Goal: Information Seeking & Learning: Learn about a topic

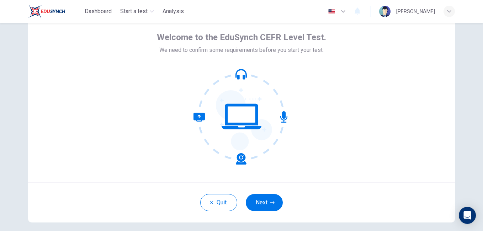
scroll to position [65, 0]
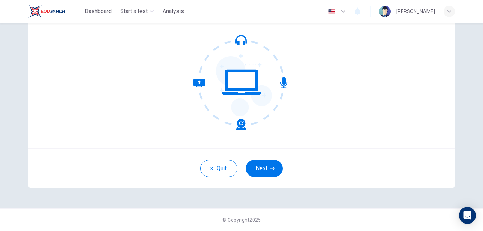
click at [268, 166] on button "Next" at bounding box center [264, 168] width 37 height 17
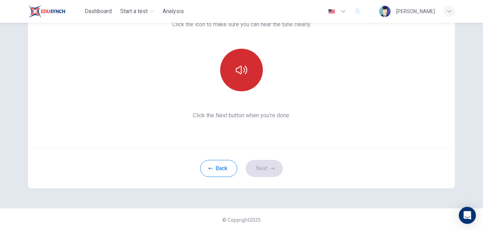
click at [230, 75] on button "button" at bounding box center [241, 70] width 43 height 43
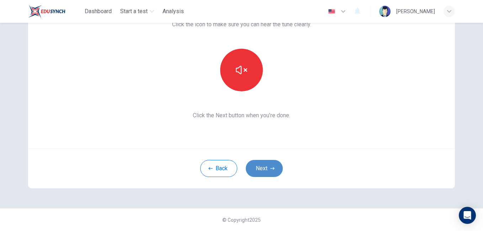
click at [269, 172] on button "Next" at bounding box center [264, 168] width 37 height 17
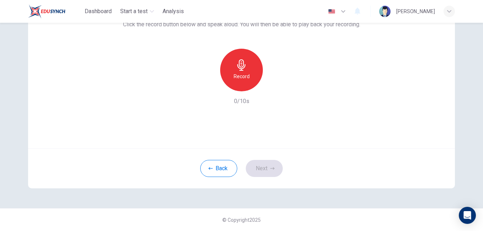
click at [245, 68] on div "Record" at bounding box center [241, 70] width 43 height 43
click at [262, 166] on button "Next" at bounding box center [264, 168] width 37 height 17
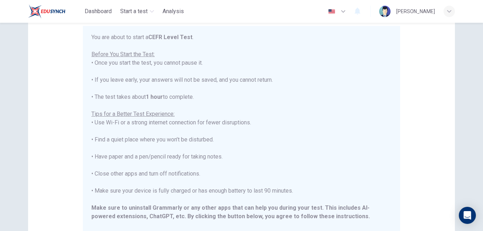
scroll to position [68, 0]
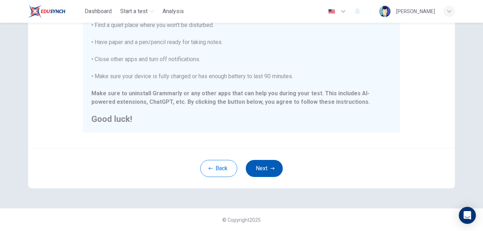
click at [270, 166] on button "Next" at bounding box center [264, 168] width 37 height 17
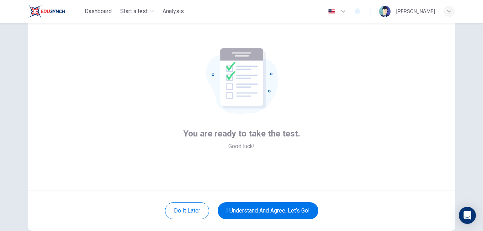
scroll to position [36, 0]
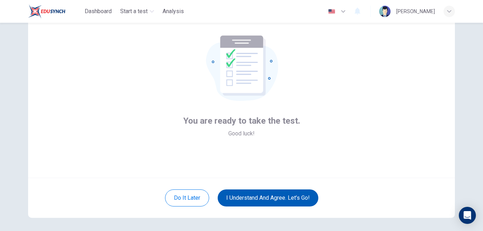
click at [270, 198] on button "I understand and agree. Let’s go!" at bounding box center [268, 197] width 101 height 17
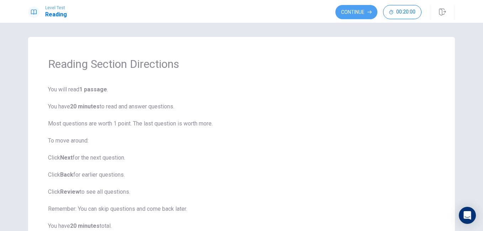
drag, startPoint x: 354, startPoint y: 17, endPoint x: 355, endPoint y: 27, distance: 10.0
click at [354, 17] on button "Continue" at bounding box center [356, 12] width 42 height 14
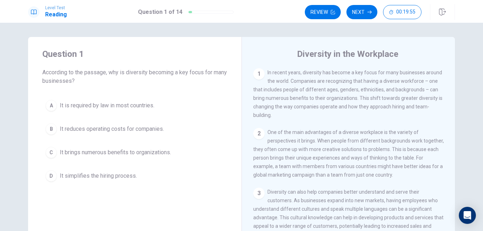
scroll to position [36, 0]
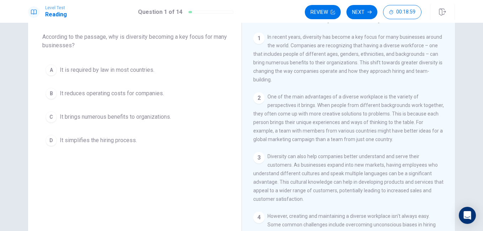
click at [124, 114] on span "It brings numerous benefits to organizations." at bounding box center [115, 117] width 111 height 9
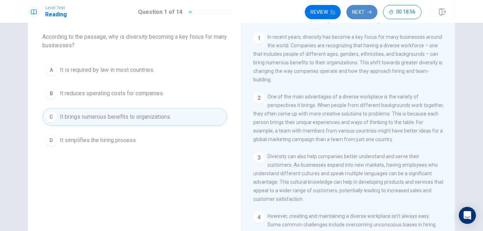
click at [360, 18] on button "Next" at bounding box center [361, 12] width 31 height 14
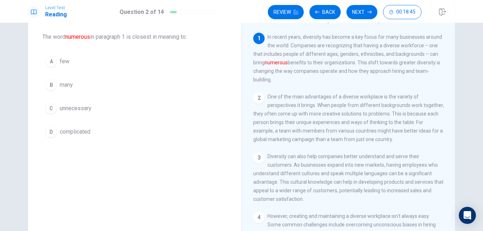
click at [70, 86] on span "many" at bounding box center [66, 85] width 13 height 9
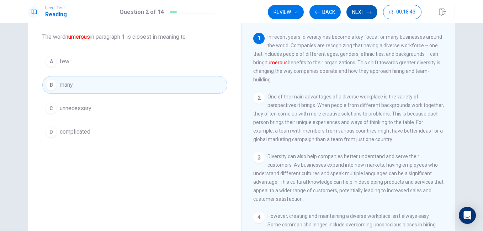
click at [353, 15] on button "Next" at bounding box center [361, 12] width 31 height 14
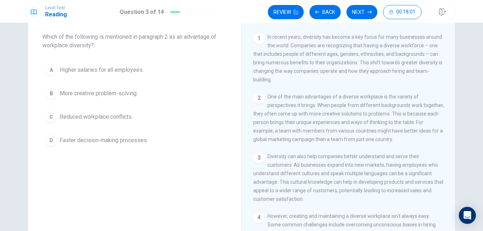
click at [426, 156] on div "1 In recent years, diversity has become a key focus for many businesses around …" at bounding box center [353, 135] width 200 height 204
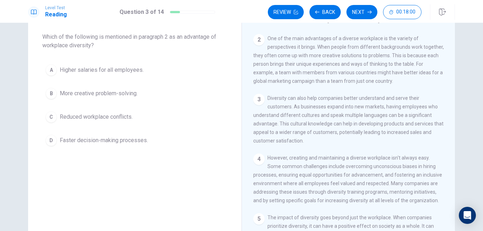
scroll to position [71, 0]
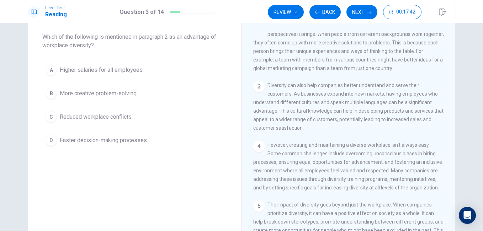
click at [123, 93] on span "More creative problem-solving." at bounding box center [99, 93] width 78 height 9
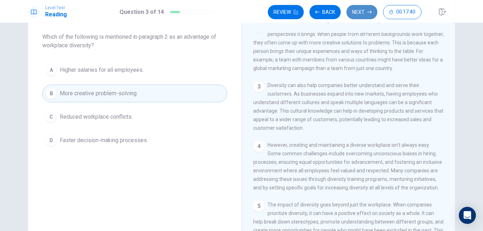
click at [355, 16] on button "Next" at bounding box center [361, 12] width 31 height 14
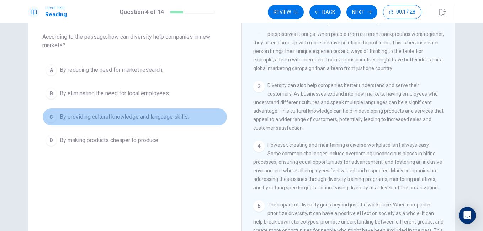
click at [123, 115] on span "By providing cultural knowledge and language skills." at bounding box center [124, 117] width 129 height 9
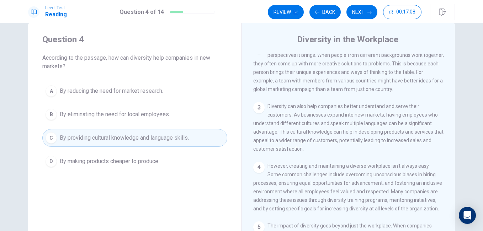
scroll to position [0, 0]
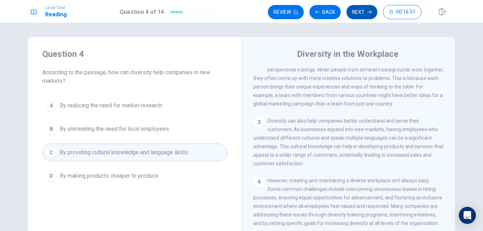
click at [362, 12] on button "Next" at bounding box center [361, 12] width 31 height 14
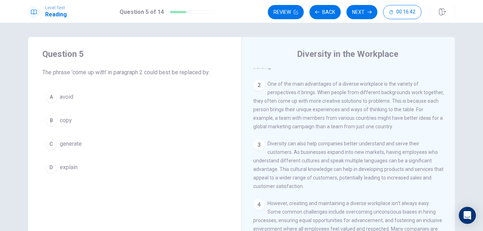
scroll to position [36, 0]
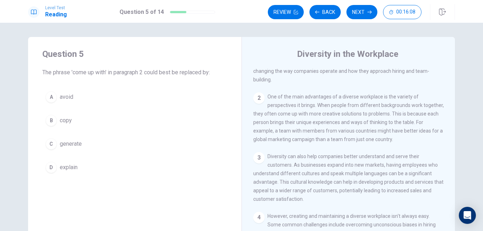
click at [76, 144] on span "generate" at bounding box center [71, 144] width 22 height 9
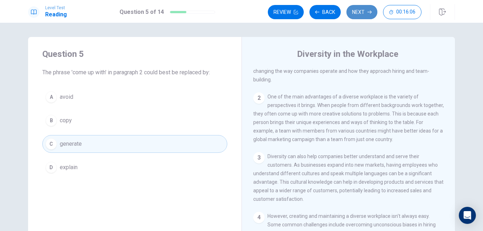
click at [365, 5] on button "Next" at bounding box center [361, 12] width 31 height 14
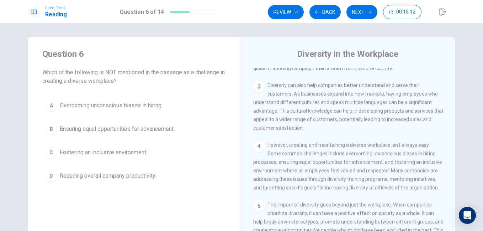
scroll to position [142, 0]
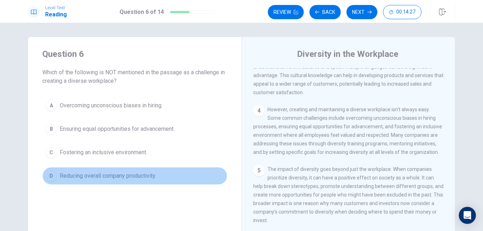
click at [97, 173] on span "Reducing overall company productivity." at bounding box center [108, 176] width 96 height 9
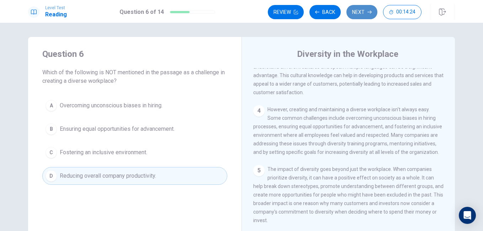
click at [359, 13] on button "Next" at bounding box center [361, 12] width 31 height 14
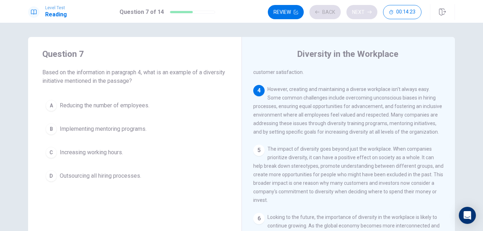
scroll to position [176, 0]
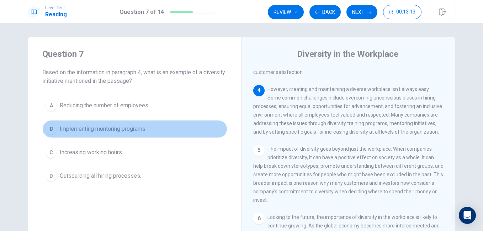
click at [114, 124] on button "B Implementing mentoring programs." at bounding box center [134, 129] width 185 height 18
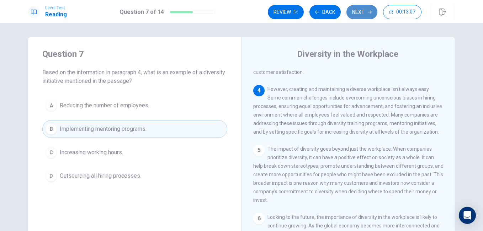
click at [361, 12] on button "Next" at bounding box center [361, 12] width 31 height 14
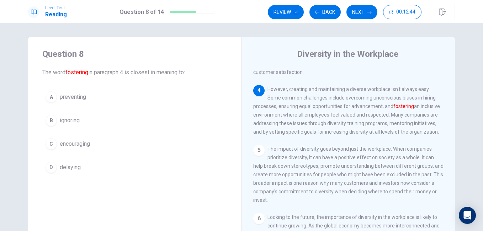
click at [69, 145] on span "encouraging" at bounding box center [75, 144] width 30 height 9
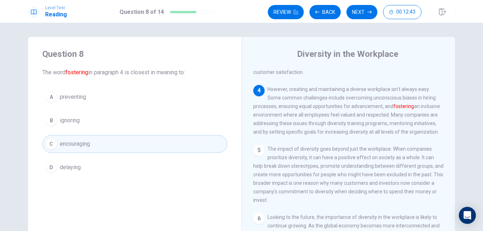
click at [370, 12] on button "Next" at bounding box center [361, 12] width 31 height 14
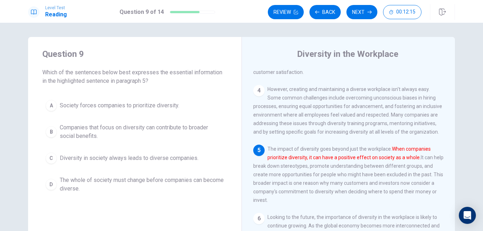
click at [159, 128] on span "Companies that focus on diversity can contribute to broader social benefits." at bounding box center [142, 131] width 164 height 17
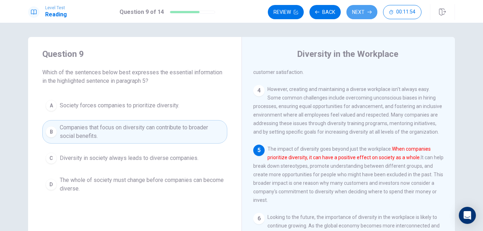
click at [359, 15] on button "Next" at bounding box center [361, 12] width 31 height 14
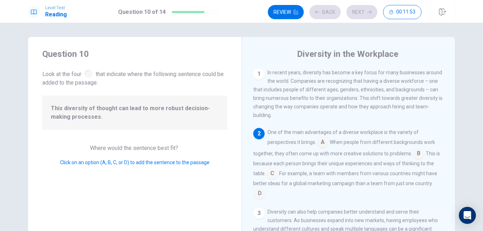
scroll to position [62, 0]
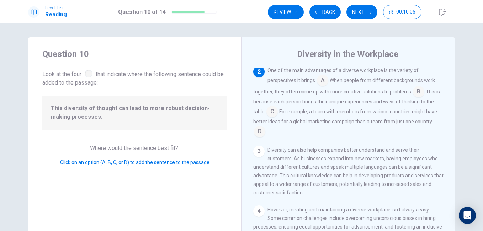
click at [259, 135] on input at bounding box center [259, 132] width 11 height 11
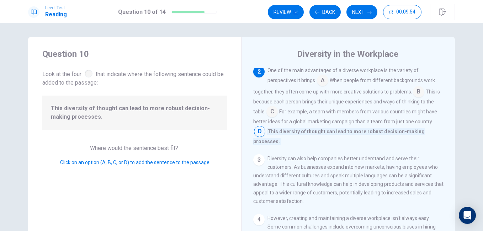
click at [322, 82] on input at bounding box center [322, 80] width 11 height 11
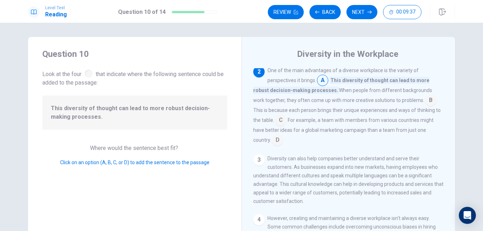
click at [425, 101] on input at bounding box center [430, 100] width 11 height 11
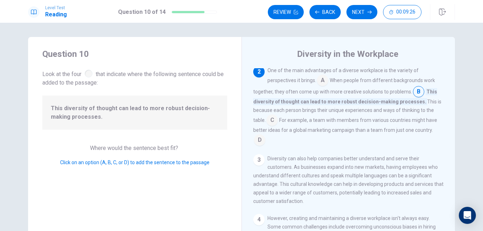
click at [272, 124] on input at bounding box center [271, 120] width 11 height 11
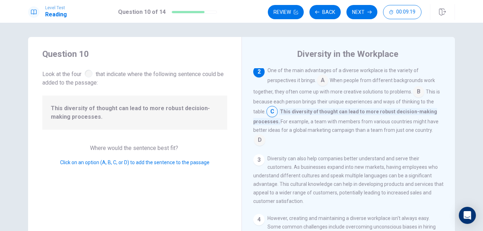
click at [261, 141] on input at bounding box center [259, 140] width 11 height 11
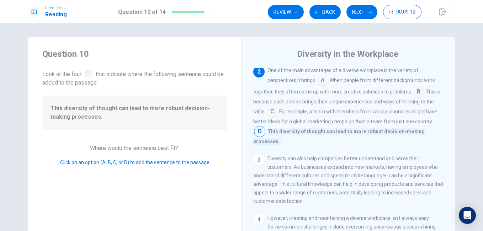
click at [356, 16] on button "Next" at bounding box center [361, 12] width 31 height 14
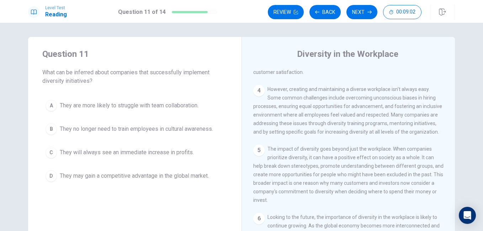
scroll to position [176, 0]
click at [135, 177] on span "They may gain a competitive advantage in the global market." at bounding box center [134, 176] width 149 height 9
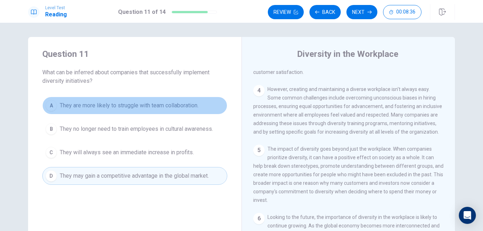
click at [121, 108] on span "They are more likely to struggle with team collaboration." at bounding box center [129, 105] width 139 height 9
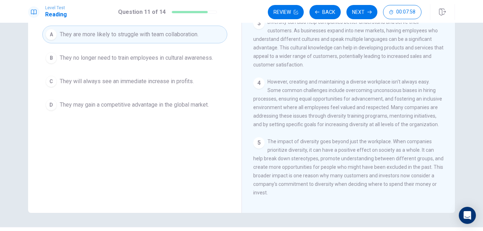
scroll to position [0, 0]
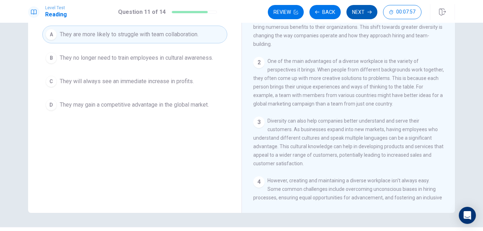
click at [370, 15] on button "Next" at bounding box center [361, 12] width 31 height 14
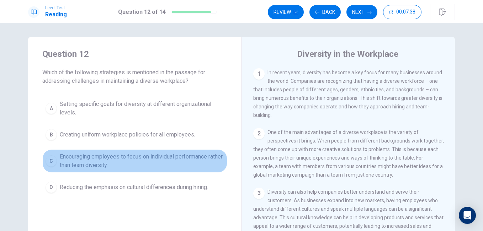
click at [98, 166] on span "Encouraging employees to focus on individual performance rather than team diver…" at bounding box center [142, 160] width 164 height 17
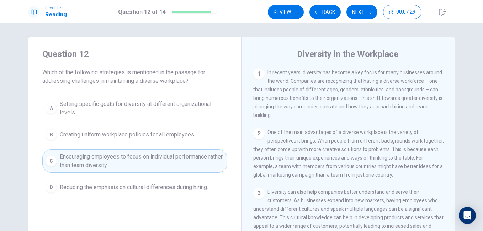
click at [133, 188] on span "Reducing the emphasis on cultural differences during hiring." at bounding box center [134, 187] width 148 height 9
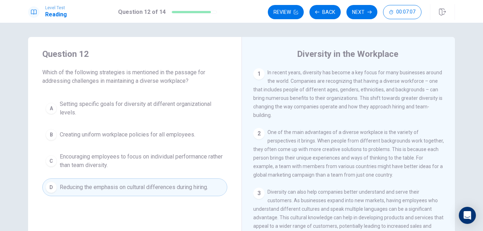
click at [151, 131] on span "Creating uniform workplace policies for all employees." at bounding box center [127, 134] width 135 height 9
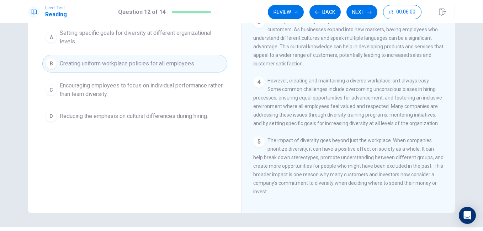
scroll to position [33, 0]
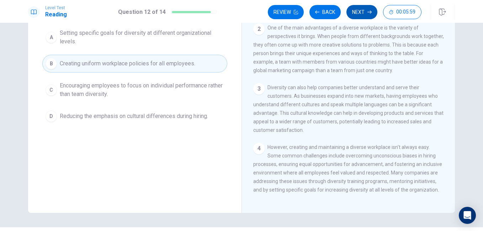
click at [365, 15] on button "Next" at bounding box center [361, 12] width 31 height 14
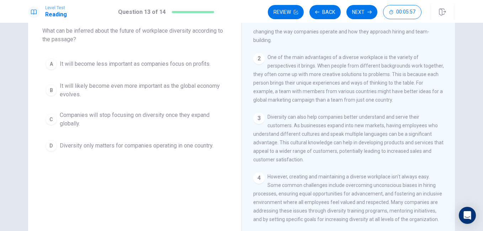
scroll to position [0, 0]
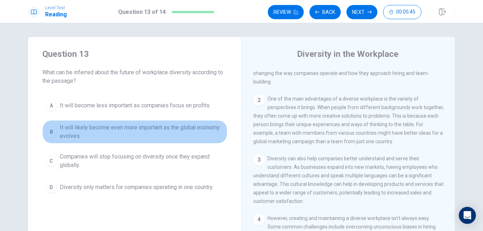
click at [165, 128] on span "It will likely become even more important as the global economy evolves." at bounding box center [142, 131] width 164 height 17
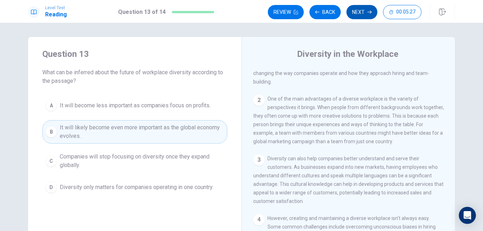
click at [356, 13] on button "Next" at bounding box center [361, 12] width 31 height 14
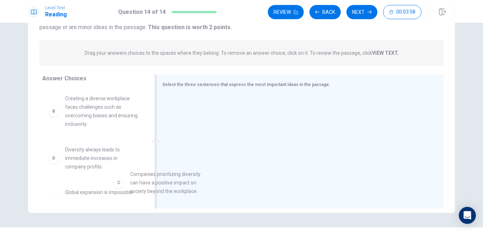
scroll to position [53, 0]
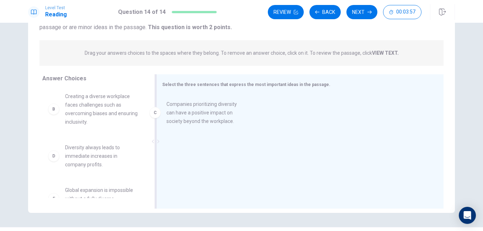
drag, startPoint x: 94, startPoint y: 158, endPoint x: 201, endPoint y: 115, distance: 115.3
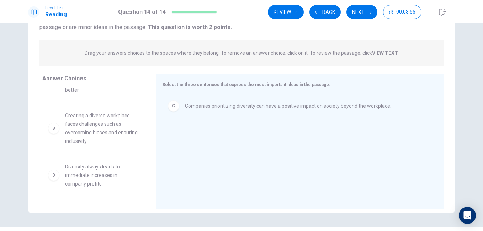
scroll to position [18, 0]
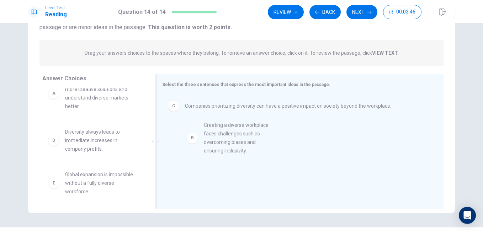
drag, startPoint x: 92, startPoint y: 141, endPoint x: 235, endPoint y: 135, distance: 142.6
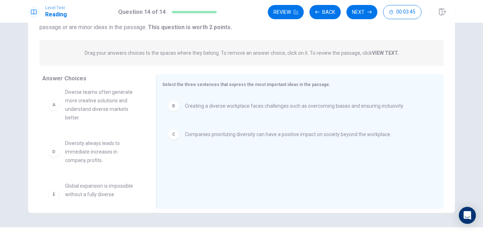
scroll to position [0, 0]
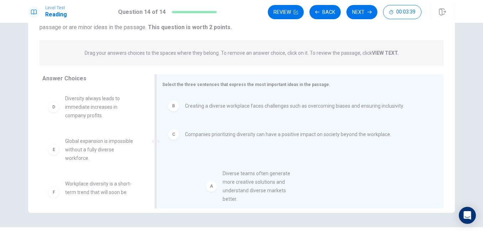
drag, startPoint x: 82, startPoint y: 111, endPoint x: 234, endPoint y: 178, distance: 166.5
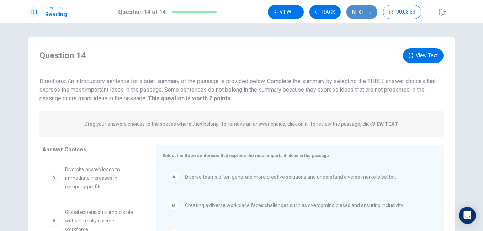
click at [359, 15] on button "Next" at bounding box center [361, 12] width 31 height 14
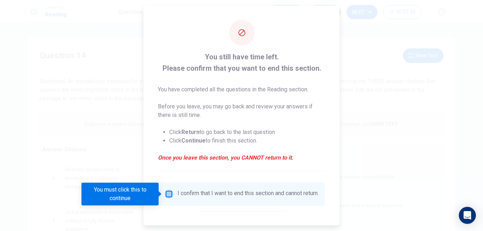
click at [171, 194] on input "You must click this to continue" at bounding box center [169, 194] width 9 height 9
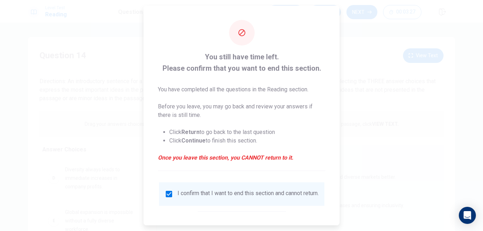
scroll to position [34, 0]
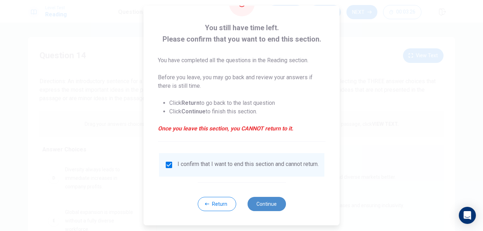
click at [265, 204] on button "Continue" at bounding box center [266, 204] width 38 height 14
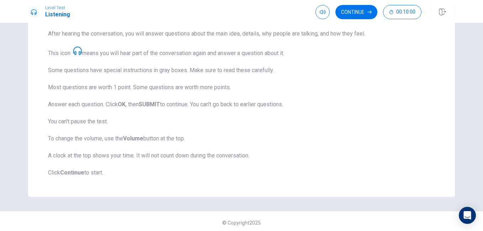
scroll to position [110, 0]
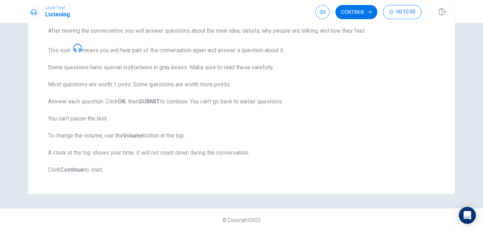
click at [363, 11] on button "Continue" at bounding box center [356, 12] width 42 height 14
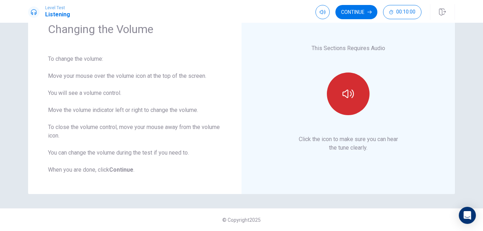
click at [348, 92] on icon "button" at bounding box center [347, 93] width 11 height 11
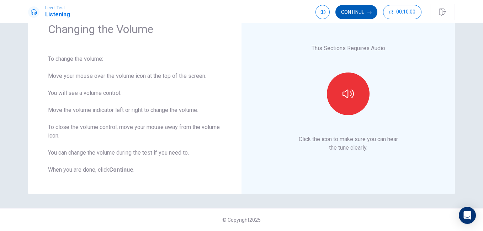
click at [357, 14] on button "Continue" at bounding box center [356, 12] width 42 height 14
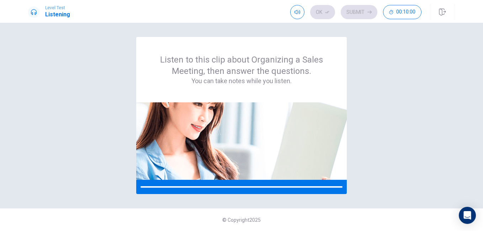
scroll to position [0, 0]
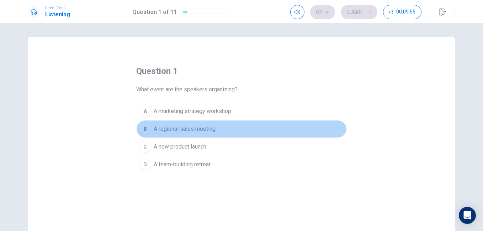
click at [192, 129] on span "A regional sales meeting." at bounding box center [185, 129] width 63 height 9
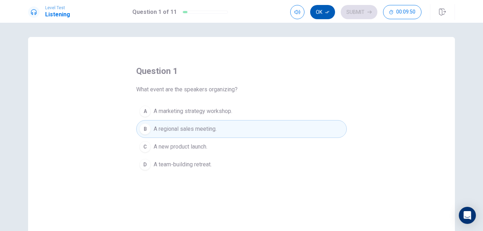
click at [325, 11] on icon "button" at bounding box center [327, 12] width 4 height 4
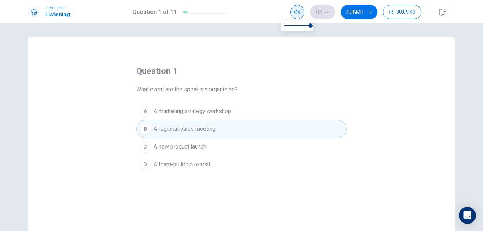
click at [294, 13] on button "button" at bounding box center [297, 12] width 14 height 14
click at [191, 77] on div "question 1 What event are the speakers organizing? A A marketing strategy works…" at bounding box center [241, 119] width 210 height 108
click at [162, 12] on h1 "Question 1 of 11" at bounding box center [154, 12] width 44 height 9
click at [160, 8] on div "Level Test Listening Question 1 of 11 Ok Submit 00:09:32" at bounding box center [241, 12] width 449 height 16
click at [363, 17] on button "Submit" at bounding box center [358, 12] width 37 height 14
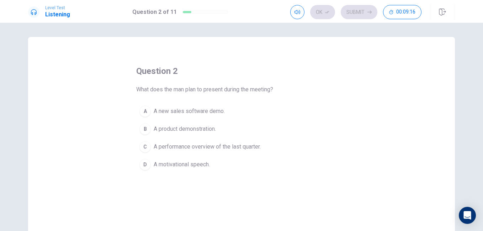
click at [195, 146] on span "A performance overview of the last quarter." at bounding box center [207, 147] width 107 height 9
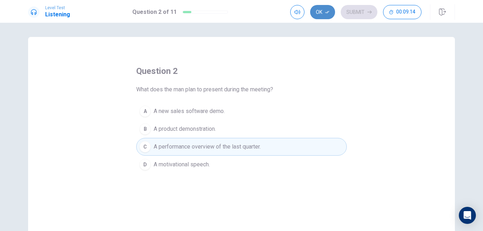
click at [323, 14] on button "Ok" at bounding box center [322, 12] width 25 height 14
click at [356, 14] on button "Submit" at bounding box center [358, 12] width 37 height 14
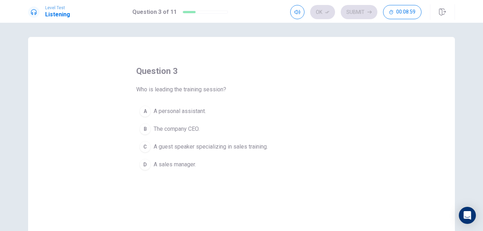
click at [179, 160] on button "D A sales manager." at bounding box center [241, 165] width 210 height 18
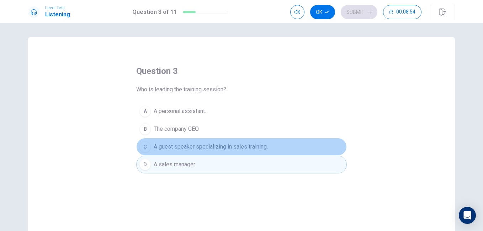
click at [199, 145] on span "A guest speaker specializing in sales training." at bounding box center [211, 147] width 114 height 9
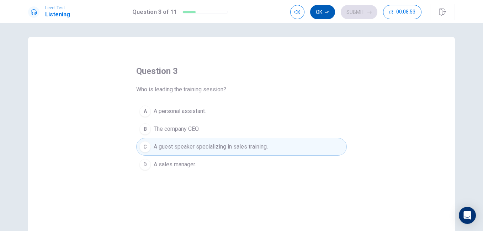
click at [321, 17] on button "Ok" at bounding box center [322, 12] width 25 height 14
click at [353, 11] on button "Submit" at bounding box center [358, 12] width 37 height 14
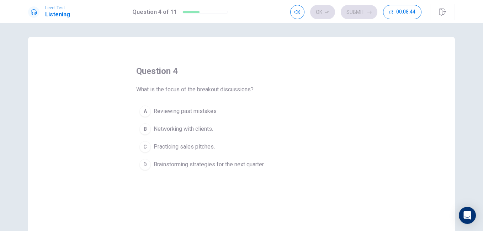
click at [206, 163] on span "Brainstorming strategies for the next quarter." at bounding box center [209, 164] width 111 height 9
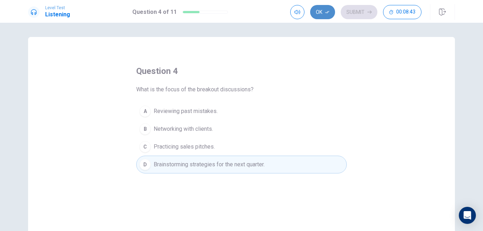
click at [326, 14] on button "Ok" at bounding box center [322, 12] width 25 height 14
click at [356, 16] on button "Submit" at bounding box center [358, 12] width 37 height 14
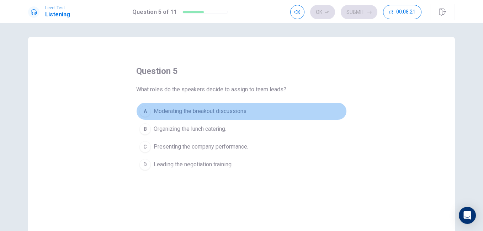
click at [175, 110] on span "Moderating the breakout discussions." at bounding box center [201, 111] width 94 height 9
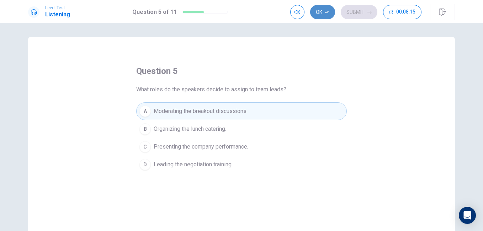
click at [324, 13] on button "Ok" at bounding box center [322, 12] width 25 height 14
click at [367, 14] on icon "button" at bounding box center [369, 12] width 4 height 4
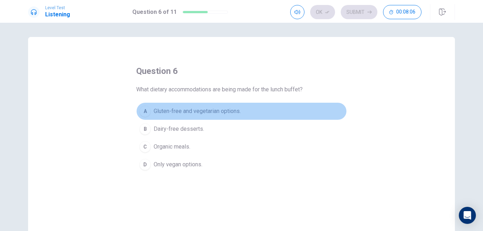
click at [196, 112] on span "Gluten-free and vegetarian options." at bounding box center [197, 111] width 87 height 9
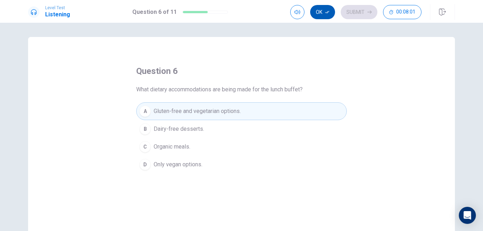
click at [322, 15] on button "Ok" at bounding box center [322, 12] width 25 height 14
click at [358, 10] on button "Submit" at bounding box center [358, 12] width 37 height 14
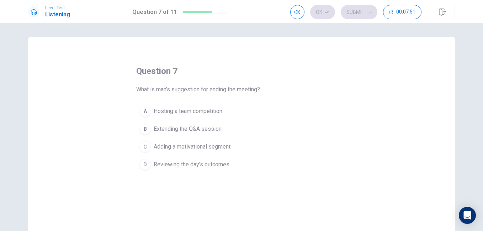
click at [208, 147] on span "Adding a motivational segment." at bounding box center [193, 147] width 78 height 9
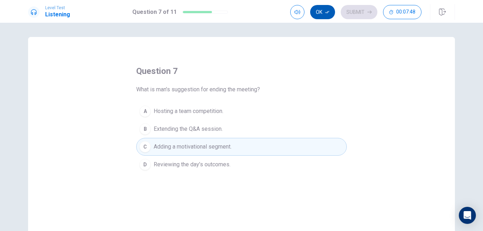
click at [329, 18] on button "Ok" at bounding box center [322, 12] width 25 height 14
click at [374, 10] on button "Submit" at bounding box center [358, 12] width 37 height 14
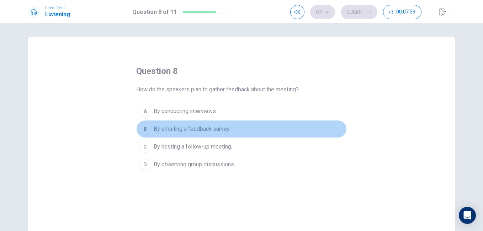
click at [223, 129] on span "By emailing a feedback survey." at bounding box center [192, 129] width 77 height 9
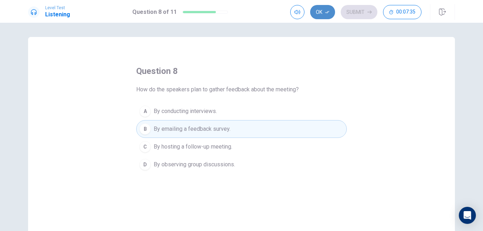
click at [321, 13] on button "Ok" at bounding box center [322, 12] width 25 height 14
click at [365, 11] on button "Submit" at bounding box center [358, 12] width 37 height 14
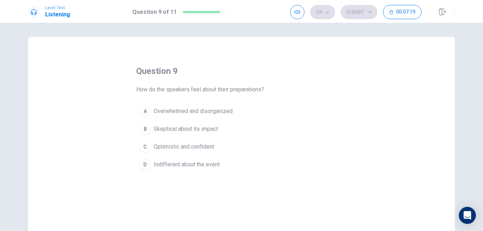
click at [194, 145] on span "Optimistic and confident" at bounding box center [184, 147] width 60 height 9
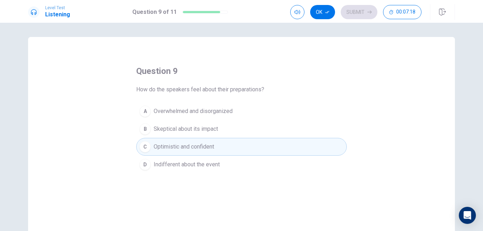
click at [323, 10] on button "Ok" at bounding box center [322, 12] width 25 height 14
click at [357, 7] on button "Submit" at bounding box center [358, 12] width 37 height 14
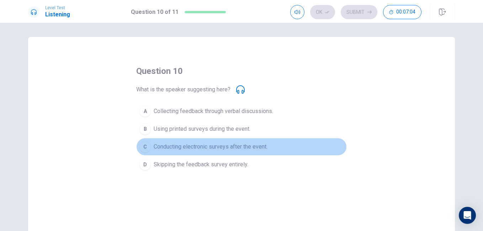
click at [219, 146] on span "Conducting electronic surveys after the event." at bounding box center [211, 147] width 114 height 9
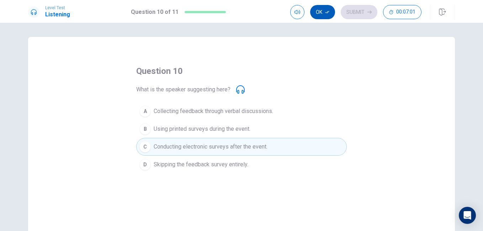
click at [321, 11] on button "Ok" at bounding box center [322, 12] width 25 height 14
click at [358, 12] on button "Submit" at bounding box center [358, 12] width 37 height 14
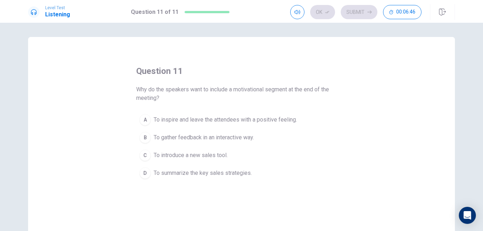
click at [245, 118] on span "To inspire and leave the attendees with a positive feeling." at bounding box center [225, 120] width 143 height 9
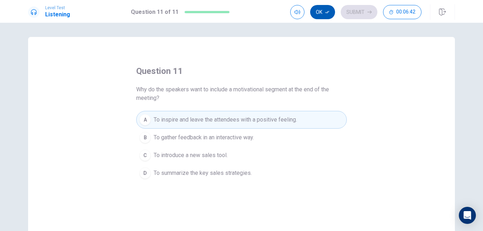
click at [321, 13] on button "Ok" at bounding box center [322, 12] width 25 height 14
click at [360, 16] on button "Submit" at bounding box center [358, 12] width 37 height 14
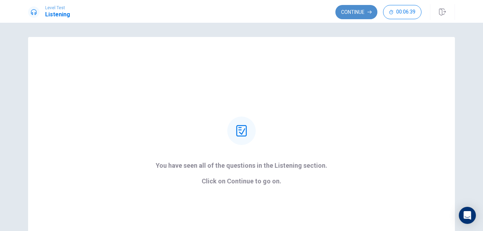
click at [350, 13] on button "Continue" at bounding box center [356, 12] width 42 height 14
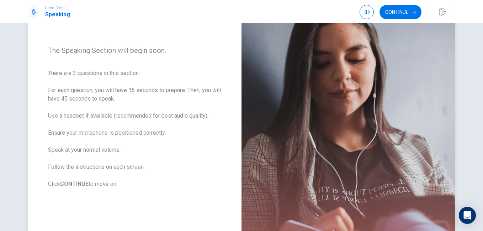
scroll to position [11, 0]
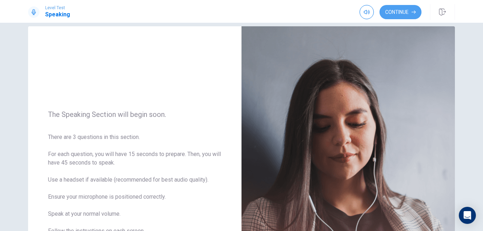
click at [405, 9] on button "Continue" at bounding box center [400, 12] width 42 height 14
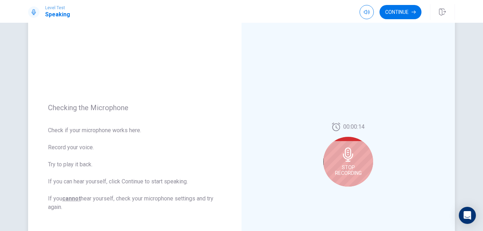
scroll to position [82, 0]
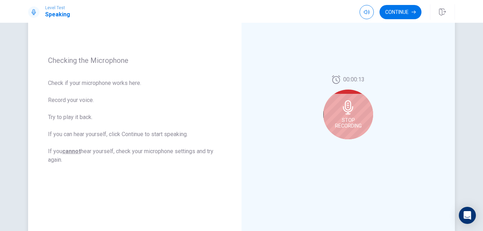
click at [352, 113] on icon at bounding box center [348, 107] width 14 height 14
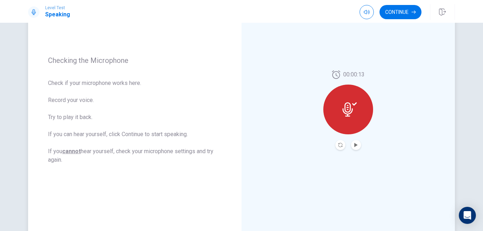
click at [347, 112] on icon at bounding box center [347, 109] width 10 height 14
click at [354, 147] on button "Play Audio" at bounding box center [356, 145] width 10 height 10
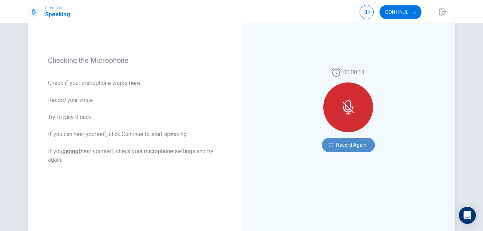
click at [343, 142] on button "Record Again" at bounding box center [348, 145] width 53 height 14
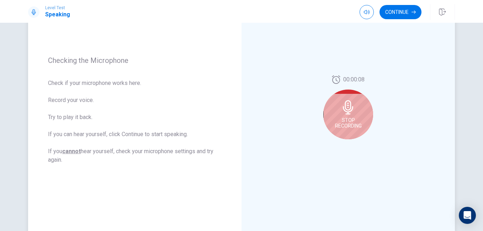
click at [344, 113] on icon at bounding box center [348, 107] width 10 height 14
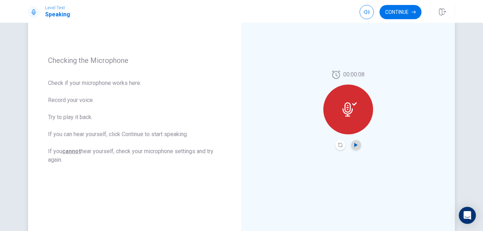
click at [354, 147] on icon "Play Audio" at bounding box center [356, 145] width 4 height 4
click at [400, 14] on button "Continue" at bounding box center [400, 12] width 42 height 14
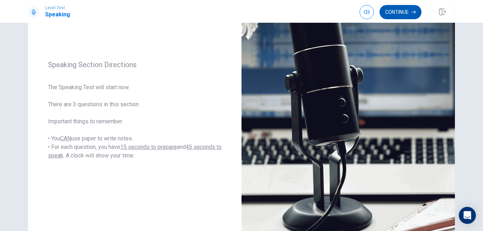
click at [408, 13] on button "Continue" at bounding box center [400, 12] width 42 height 14
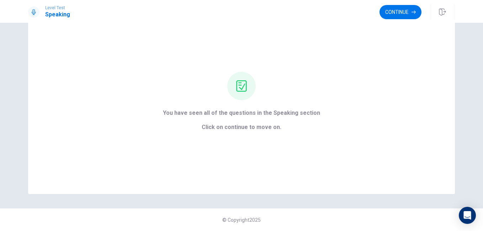
scroll to position [28, 0]
click at [398, 12] on button "Continue" at bounding box center [400, 12] width 42 height 14
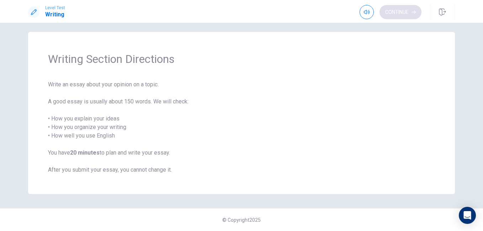
scroll to position [5, 0]
click at [401, 11] on button "Continue" at bounding box center [400, 12] width 42 height 14
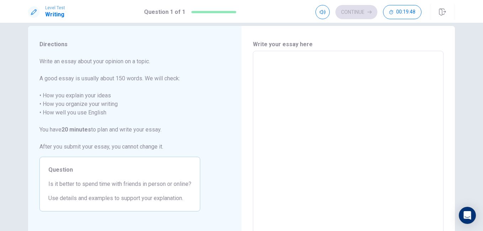
scroll to position [0, 0]
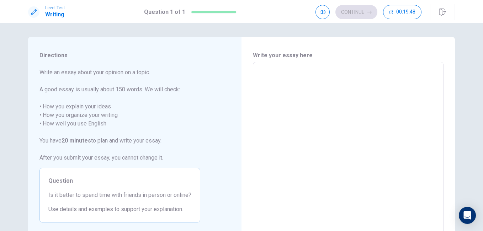
click at [302, 85] on textarea at bounding box center [348, 160] width 181 height 185
type textarea "I"
type textarea "x"
type textarea "Is"
type textarea "x"
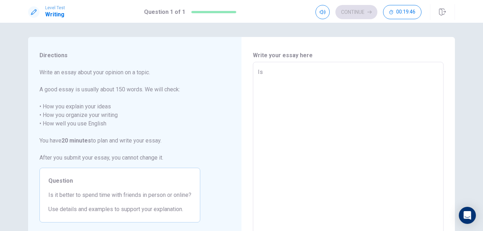
type textarea "Is"
type textarea "x"
type textarea "Is b"
type textarea "x"
type textarea "Is be"
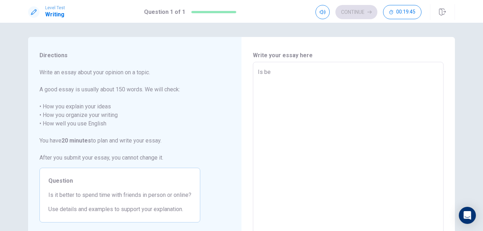
type textarea "x"
type textarea "Is bet"
type textarea "x"
type textarea "Is bett"
type textarea "x"
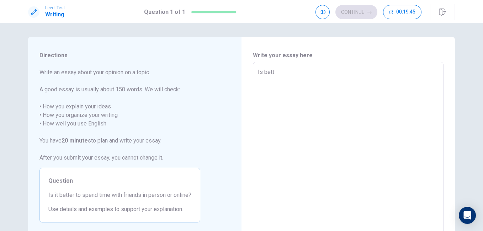
type textarea "Is [PERSON_NAME]"
type textarea "x"
type textarea "Is better"
type textarea "x"
type textarea "Is better"
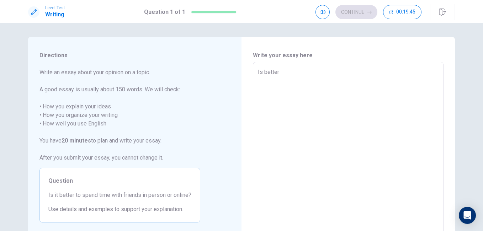
type textarea "x"
type textarea "Is better t"
type textarea "x"
type textarea "Is better to"
type textarea "x"
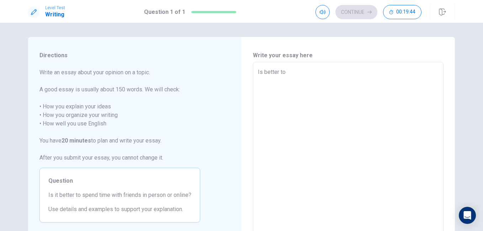
type textarea "Is better to"
type textarea "x"
type textarea "Is better to s"
type textarea "x"
type textarea "Is better to sé"
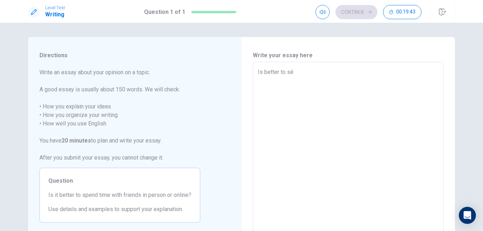
type textarea "x"
type textarea "Is better to sén"
type textarea "x"
type textarea "Is better to sé"
type textarea "x"
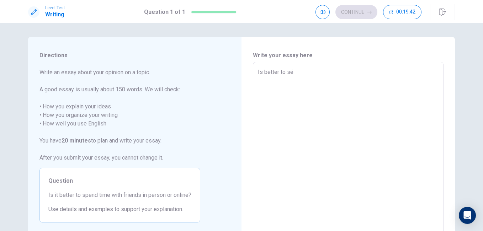
type textarea "Is better to s"
type textarea "x"
type textarea "Is better to sp"
type textarea "x"
type textarea "Is better to spe"
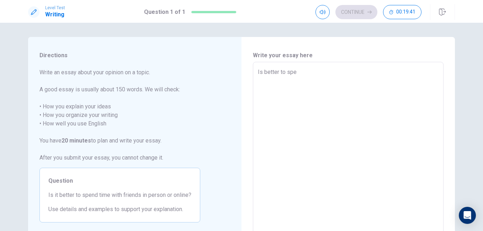
type textarea "x"
type textarea "Is better to spen"
type textarea "x"
type textarea "Is better to spend"
type textarea "x"
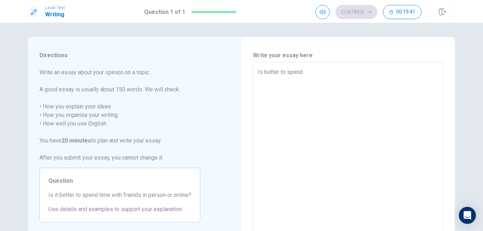
type textarea "Is better to spend"
type textarea "x"
type textarea "Is better to spend t"
type textarea "x"
type textarea "Is better to spend ti"
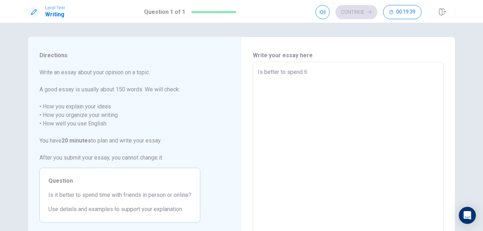
type textarea "x"
type textarea "Is better to spend [PERSON_NAME]"
type textarea "x"
type textarea "Is better to spend time"
type textarea "x"
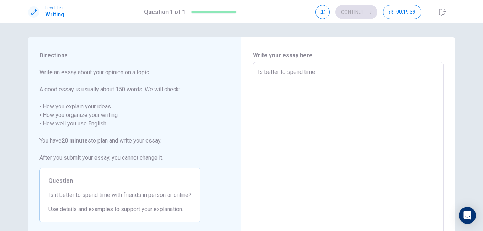
type textarea "Is better to spend time"
type textarea "x"
type textarea "Is better to spend time w"
type textarea "x"
type textarea "Is better to spend time wi"
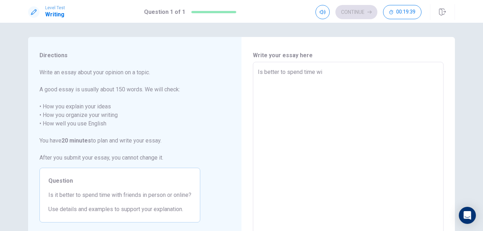
type textarea "x"
type textarea "Is better to spend time wit"
type textarea "x"
type textarea "Is better to spend time with"
type textarea "x"
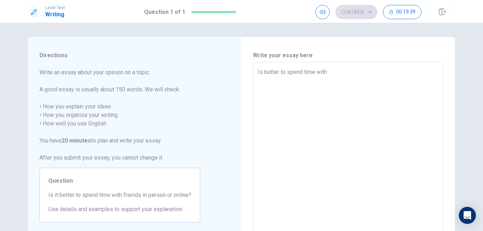
type textarea "Is better to spend time with"
type textarea "x"
type textarea "Is better to spend time with f"
type textarea "x"
type textarea "Is better to spend time with fr"
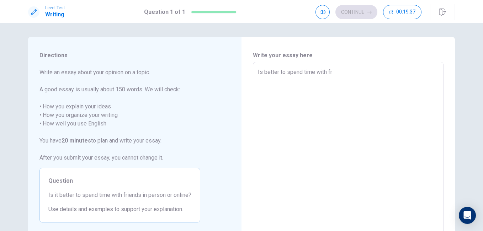
type textarea "x"
type textarea "Is better to spend time with fri"
type textarea "x"
type textarea "Is better to spend time with frie"
type textarea "x"
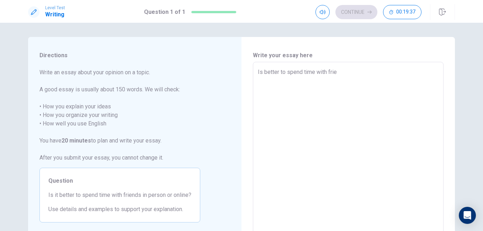
type textarea "Is better to spend time with [PERSON_NAME]"
type textarea "x"
type textarea "Is better to spend time with friend"
type textarea "x"
type textarea "Is better to spend time with friends"
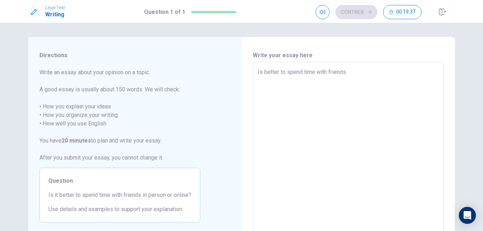
type textarea "x"
type textarea "Is better to spend time with friends"
type textarea "x"
type textarea "Is better to spend time with friends i"
type textarea "x"
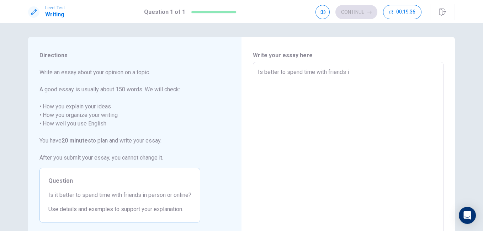
type textarea "Is better to spend time with friends in"
type textarea "x"
type textarea "Is better to spend time with friends in"
type textarea "x"
type textarea "Is better to spend time with friends in p"
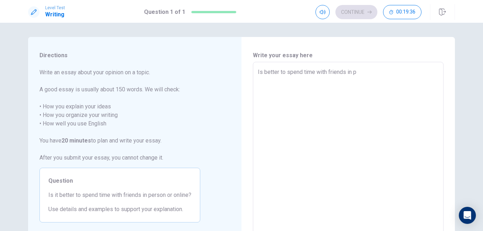
type textarea "x"
type textarea "Is better to spend time with friends in pe"
type textarea "x"
type textarea "Is better to spend time with friends in per"
type textarea "x"
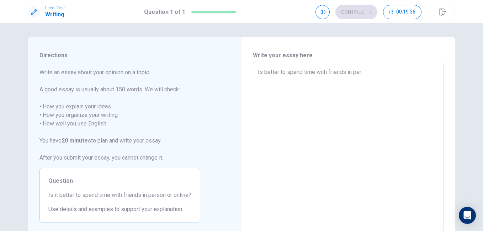
type textarea "Is better to spend time with friends in pers"
type textarea "x"
type textarea "Is better to spend time with friends in perso"
type textarea "x"
type textarea "Is better to spend time with friends in person"
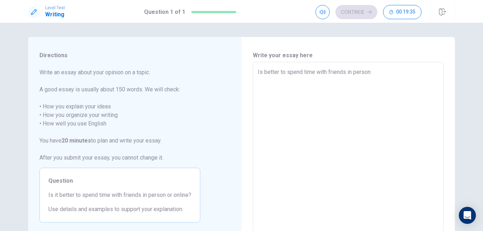
type textarea "x"
type textarea "Is better to spend time with friends in person."
type textarea "x"
type textarea "Is better to spend time with friends in person."
type textarea "x"
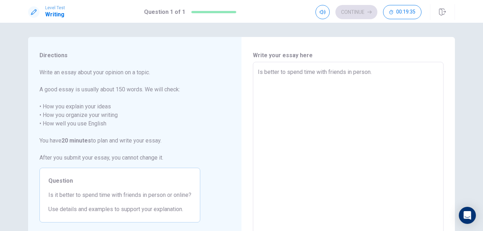
type textarea "Is better to spend time with friends in person. I"
type textarea "x"
type textarea "Is better to spend time with friends in person. I'"
type textarea "x"
type textarea "Is better to spend time with friends in person. I'm"
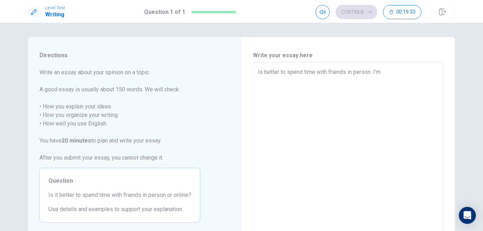
type textarea "x"
type textarea "Is better to spend time with friends in person. I'm"
type textarea "x"
type textarea "Is better to spend time with friends in person. I'm"
type textarea "x"
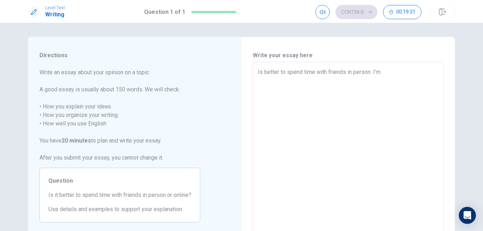
type textarea "Is better to spend time with friends in person. I'"
type textarea "x"
type textarea "Is better to spend time with friends in person. I"
type textarea "x"
type textarea "Is better to spend time with friends in person. I"
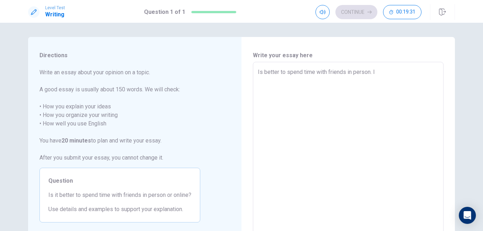
type textarea "x"
type textarea "Is better to spend time with friends in person. I w"
type textarea "x"
type textarea "Is better to spend time with friends in person. I wa"
type textarea "x"
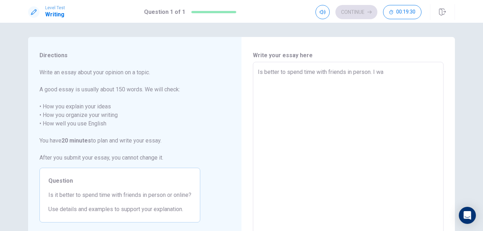
type textarea "Is better to spend time with friends in person. I was"
type textarea "x"
type textarea "Is better to spend time with friends in person. I was"
type textarea "x"
type textarea "Is better to spend time with friends in person. I was b"
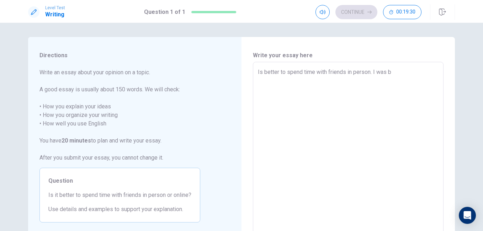
type textarea "x"
type textarea "Is better to spend time with friends in person. I was bo"
type textarea "x"
type textarea "Is better to spend time with friends in person. I was bor"
type textarea "x"
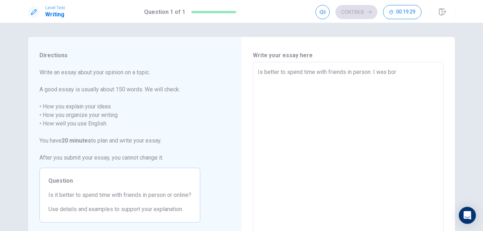
type textarea "Is better to spend time with friends in person. I was born"
type textarea "x"
type textarea "Is better to spend time with friends in person. I was born"
type textarea "x"
type textarea "Is better to spend time with friends in person. I was born i"
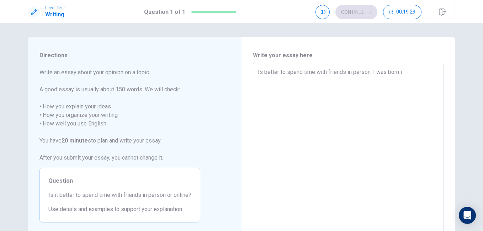
type textarea "x"
type textarea "Is better to spend time with friends in person. I was born in"
type textarea "x"
type textarea "Is better to spend time with friends in person. I was born in"
type textarea "x"
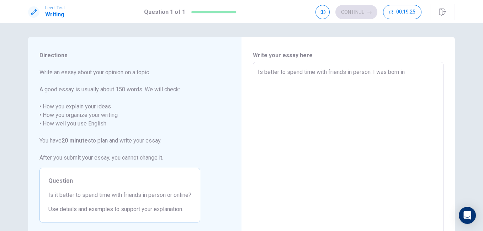
type textarea "Is better to spend time with friends in person. I was born in 1"
type textarea "x"
type textarea "Is better to spend time with friends in person. I was born in 19"
type textarea "x"
type textarea "Is better to spend time with friends in person. I was born in 198"
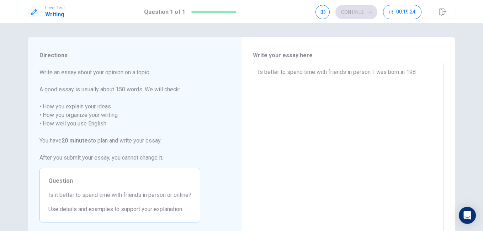
type textarea "x"
type textarea "Is better to spend time with friends in person. I was born in [DEMOGRAPHIC_DATA]"
type textarea "x"
type textarea "Is better to spend time with friends in person. I was born in [DEMOGRAPHIC_DATA]"
type textarea "x"
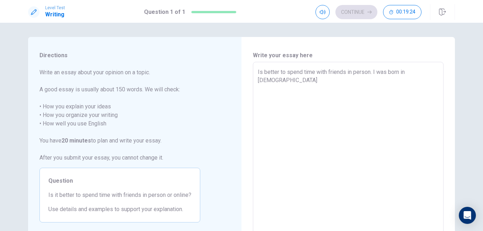
type textarea "Is better to spend time with friends in person. I was born in [DEMOGRAPHIC_DATA…"
type textarea "x"
type textarea "Is better to spend time with friends in person. I was born in [DEMOGRAPHIC_DATA…"
type textarea "x"
type textarea "Is better to spend time with friends in person. I was born in [DEMOGRAPHIC_DATA…"
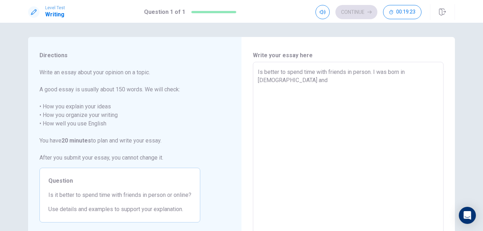
type textarea "x"
type textarea "Is better to spend time with friends in person. I was born in [DEMOGRAPHIC_DATA…"
type textarea "x"
type textarea "Is better to spend time with friends in person. I was born in [DEMOGRAPHIC_DATA…"
type textarea "x"
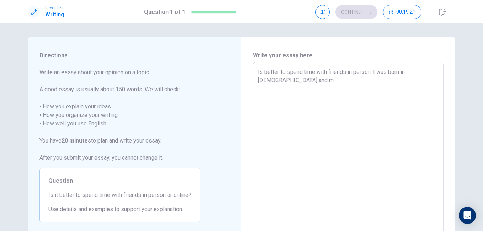
type textarea "Is better to spend time with friends in person. I was born in [DEMOGRAPHIC_DATA…"
type textarea "x"
type textarea "Is better to spend time with friends in person. I was born in [DEMOGRAPHIC_DATA…"
type textarea "x"
type textarea "Is better to spend time with friends in person. I was born in [DEMOGRAPHIC_DATA…"
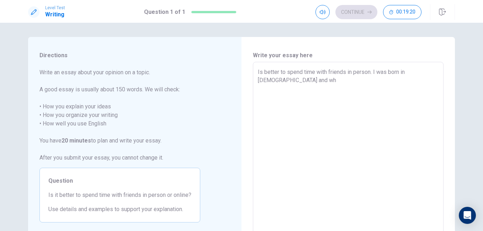
type textarea "x"
type textarea "Is better to spend time with friends in person. I was born in [DEMOGRAPHIC_DATA…"
type textarea "x"
type textarea "Is better to spend time with friends in person. I was born in [DEMOGRAPHIC_DATA…"
type textarea "x"
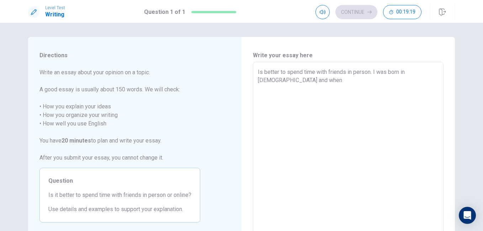
type textarea "Is better to spend time with friends in person. I was born in [DEMOGRAPHIC_DATA…"
type textarea "x"
type textarea "Is better to spend time with friends in person. I was born in [DEMOGRAPHIC_DATA…"
type textarea "x"
type textarea "Is better to spend time with friends in person. I was born in [DEMOGRAPHIC_DATA…"
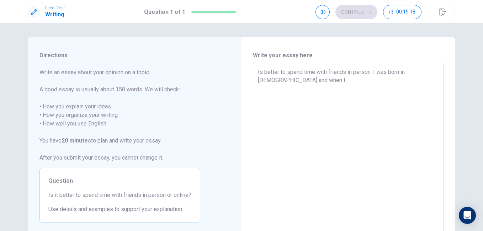
type textarea "x"
type textarea "Is better to spend time with friends in person. I was born in [DEMOGRAPHIC_DATA…"
type textarea "x"
type textarea "Is better to spend time with friends in person. I was born in [DEMOGRAPHIC_DATA…"
type textarea "x"
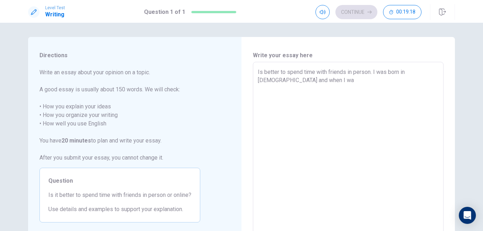
type textarea "Is better to spend time with friends in person. I was born in [DEMOGRAPHIC_DATA…"
type textarea "x"
type textarea "Is better to spend time with friends in person. I was born in [DEMOGRAPHIC_DATA…"
type textarea "x"
type textarea "Is better to spend time with friends in person. I was born in [DEMOGRAPHIC_DATA…"
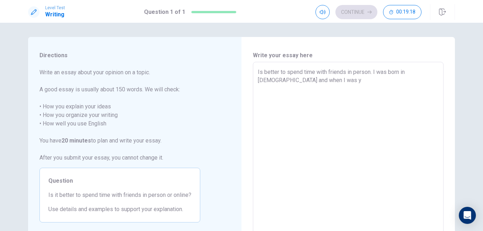
type textarea "x"
type textarea "Is better to spend time with friends in person. I was born in [DEMOGRAPHIC_DATA…"
type textarea "x"
type textarea "Is better to spend time with friends in person. I was born in [DEMOGRAPHIC_DATA…"
type textarea "x"
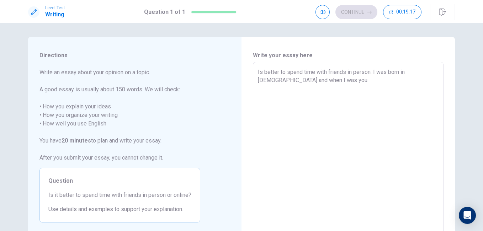
type textarea "Is better to spend time with friends in person. I was born in [DEMOGRAPHIC_DATA…"
type textarea "x"
type textarea "Is better to spend time with friends in person. I was born in [DEMOGRAPHIC_DATA…"
type textarea "x"
type textarea "Is better to spend time with friends in person. I was born in [DEMOGRAPHIC_DATA…"
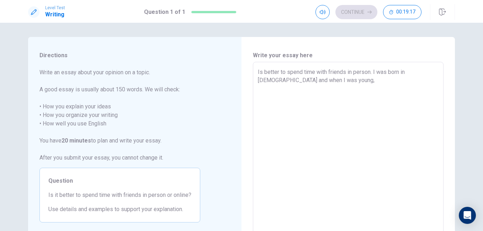
type textarea "x"
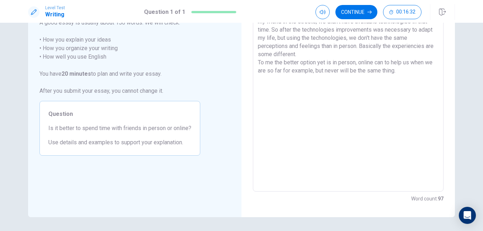
scroll to position [54, 0]
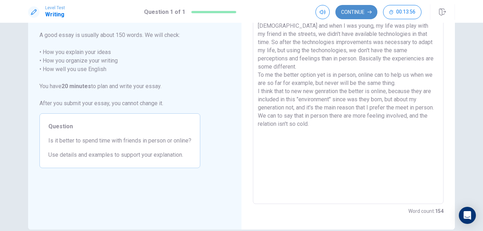
click at [358, 13] on button "Continue" at bounding box center [356, 12] width 42 height 14
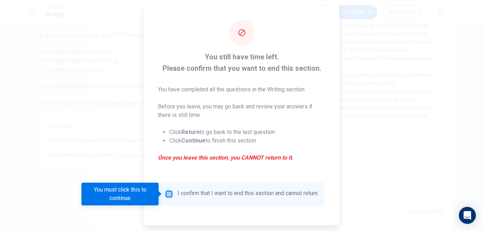
click at [167, 197] on input "You must click this to continue" at bounding box center [169, 194] width 9 height 9
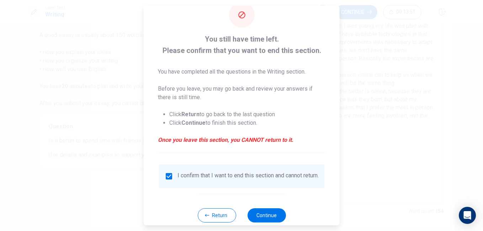
scroll to position [34, 0]
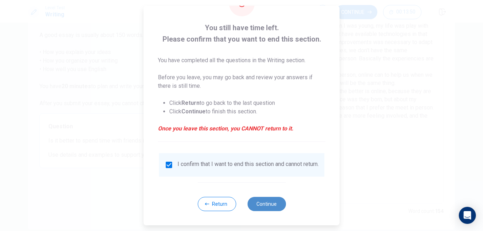
click at [277, 206] on button "Continue" at bounding box center [266, 204] width 38 height 14
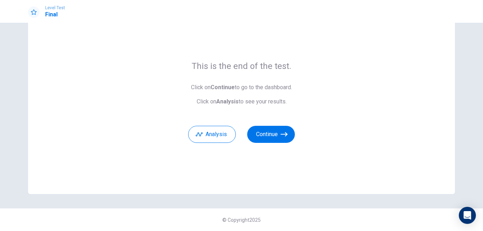
scroll to position [28, 0]
click at [282, 134] on icon "button" at bounding box center [283, 134] width 7 height 4
